Goal: Information Seeking & Learning: Understand process/instructions

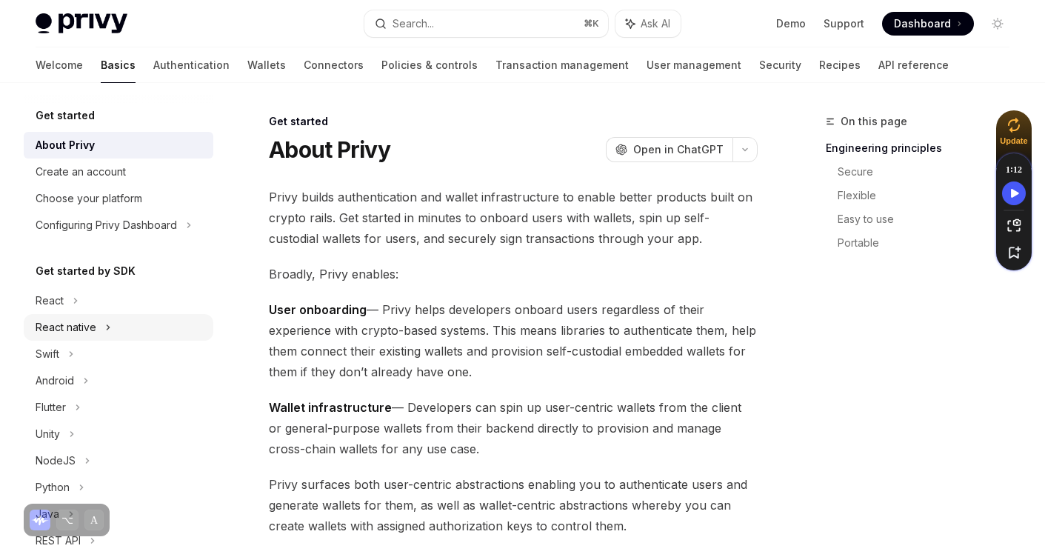
scroll to position [153, 0]
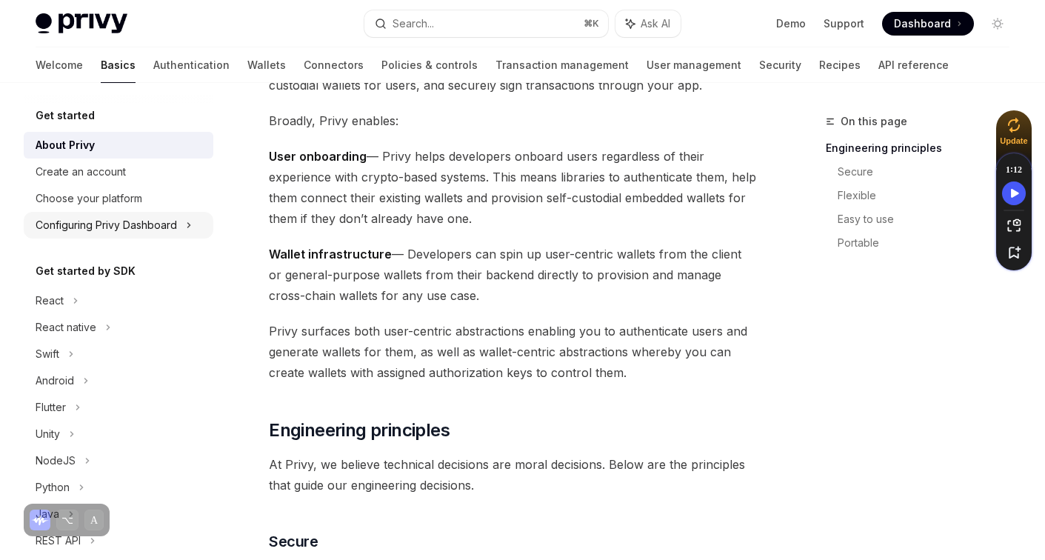
click at [107, 234] on div "Configuring Privy Dashboard" at bounding box center [119, 225] width 190 height 27
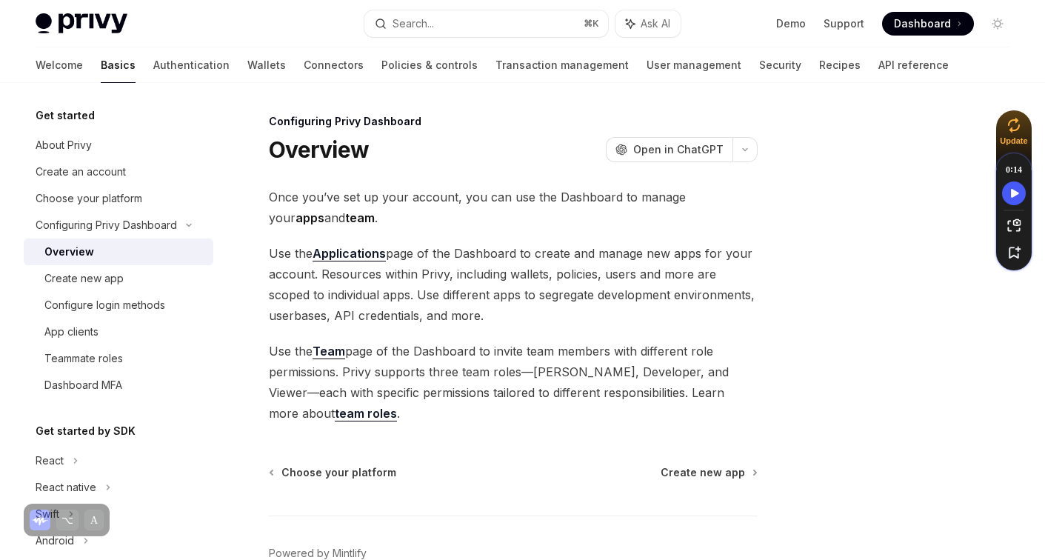
click at [82, 257] on div "Overview" at bounding box center [69, 252] width 50 height 18
click at [75, 277] on div "Create new app" at bounding box center [83, 279] width 79 height 18
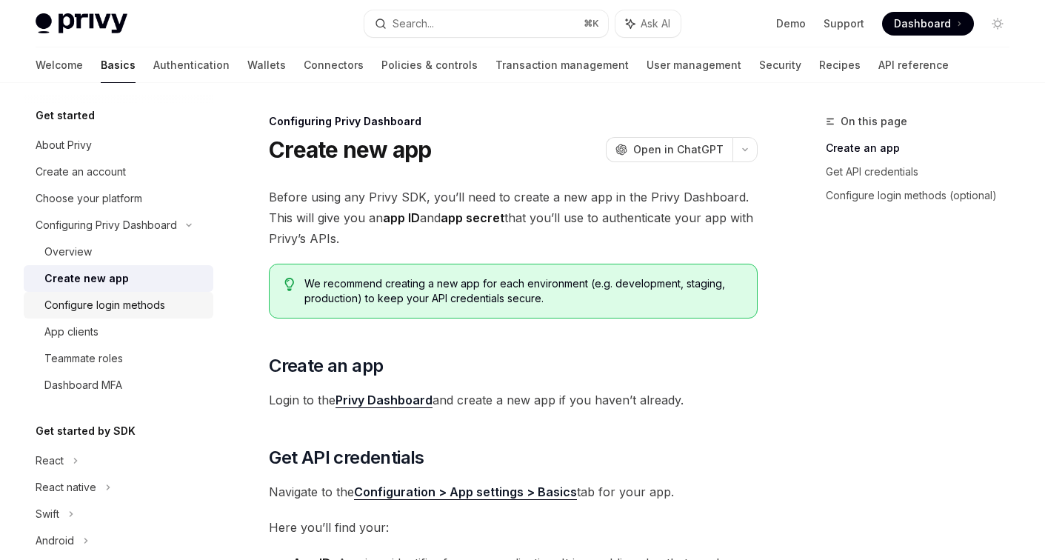
click at [79, 309] on div "Configure login methods" at bounding box center [104, 305] width 121 height 18
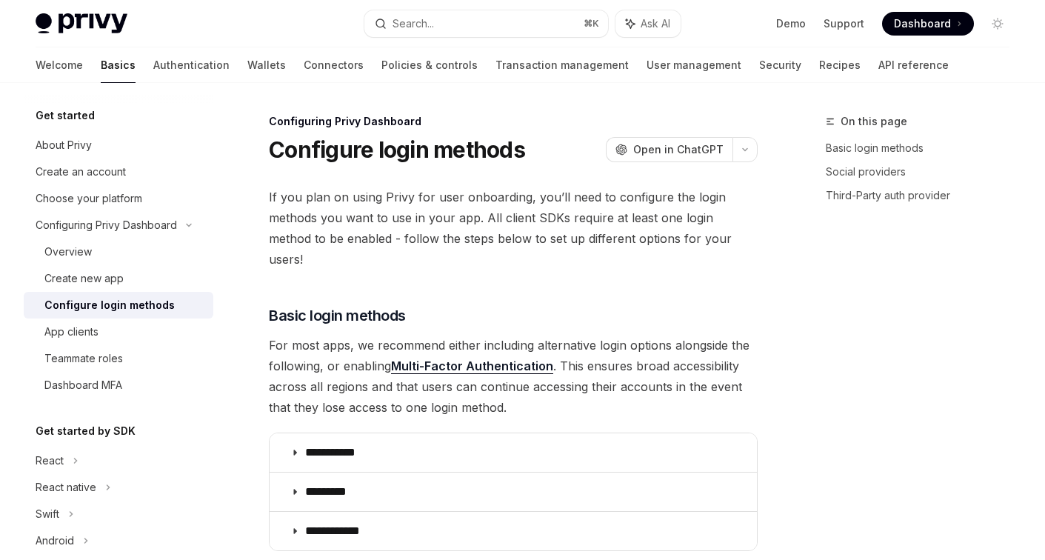
type textarea "*"
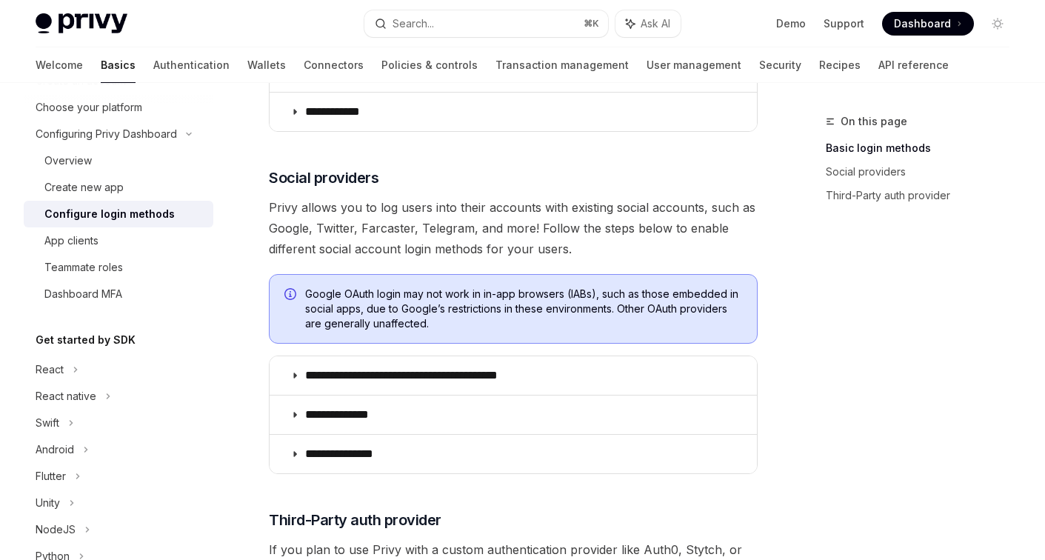
scroll to position [656, 0]
